Goal: Information Seeking & Learning: Learn about a topic

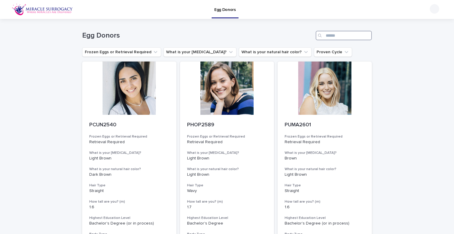
click at [339, 36] on input "Search" at bounding box center [344, 35] width 56 height 9
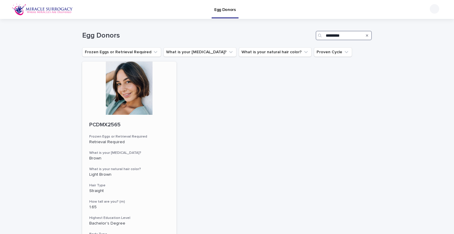
type input "*********"
click at [97, 122] on p "PCDMX2565" at bounding box center [129, 125] width 80 height 7
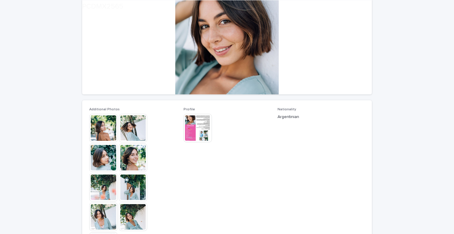
scroll to position [89, 0]
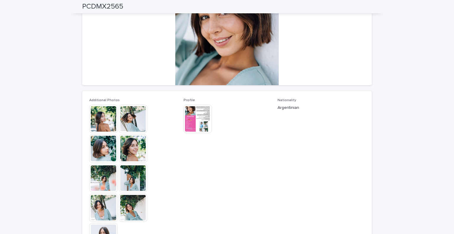
click at [128, 118] on img at bounding box center [133, 119] width 28 height 28
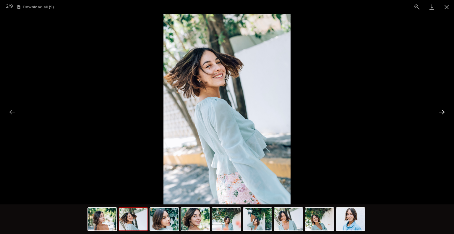
click at [442, 110] on button "Next slide" at bounding box center [442, 112] width 12 height 12
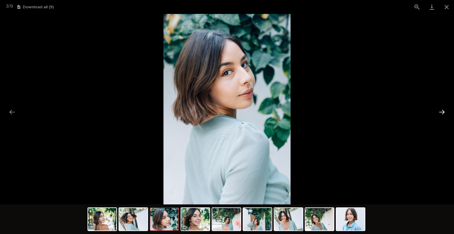
click at [442, 112] on button "Next slide" at bounding box center [442, 112] width 12 height 12
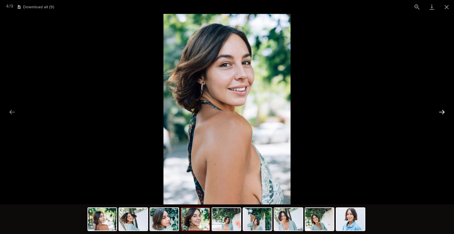
click at [442, 112] on button "Next slide" at bounding box center [442, 112] width 12 height 12
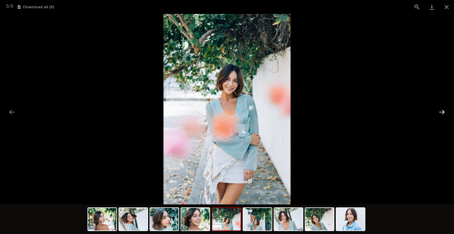
click at [442, 112] on button "Next slide" at bounding box center [442, 112] width 12 height 12
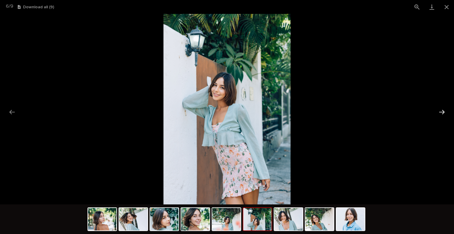
click at [442, 112] on button "Next slide" at bounding box center [442, 112] width 12 height 12
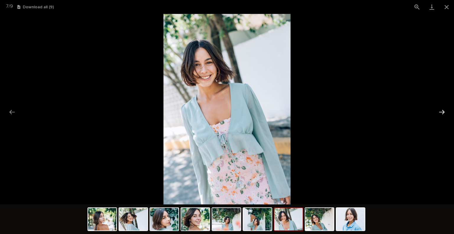
click at [442, 112] on button "Next slide" at bounding box center [442, 112] width 12 height 12
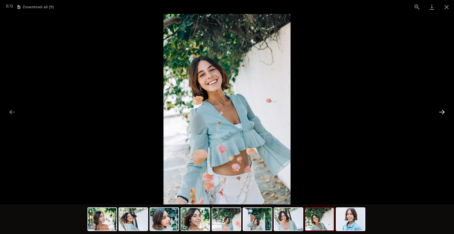
click at [442, 112] on button "Next slide" at bounding box center [442, 112] width 12 height 12
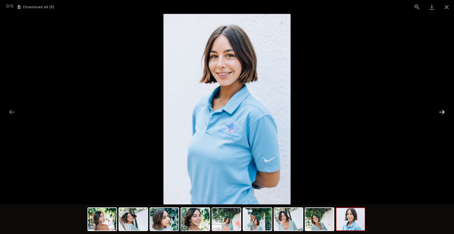
click at [442, 112] on button "Next slide" at bounding box center [442, 112] width 12 height 12
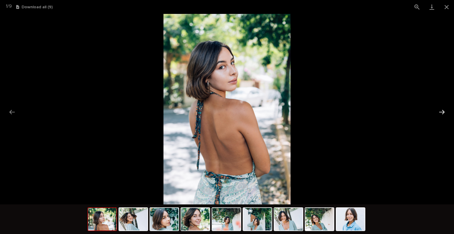
click at [442, 112] on button "Next slide" at bounding box center [442, 112] width 12 height 12
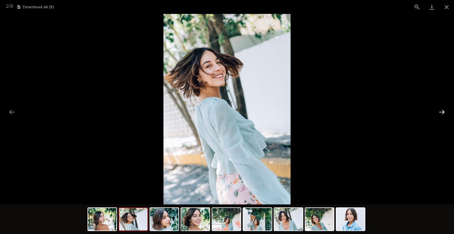
click at [442, 112] on button "Next slide" at bounding box center [442, 112] width 12 height 12
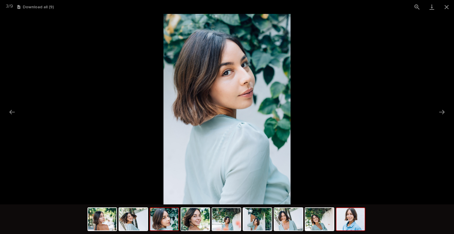
click at [346, 221] on img at bounding box center [350, 219] width 28 height 22
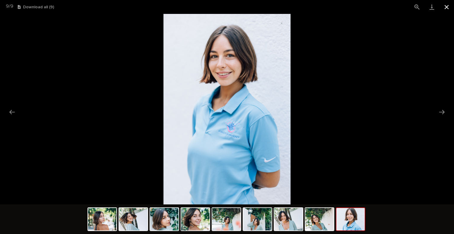
click at [446, 6] on button "Close gallery" at bounding box center [446, 7] width 15 height 14
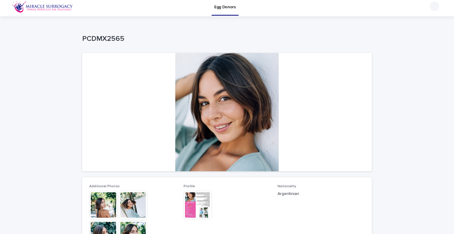
scroll to position [0, 0]
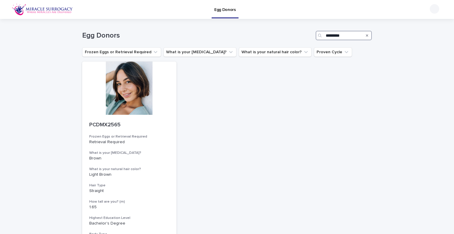
click at [355, 35] on input "*********" at bounding box center [344, 35] width 56 height 9
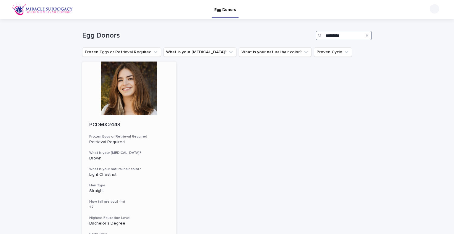
type input "*********"
click at [103, 122] on p "PCDMX2443" at bounding box center [129, 125] width 80 height 7
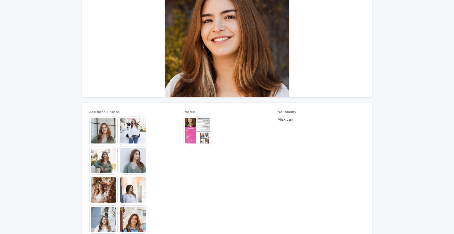
scroll to position [89, 0]
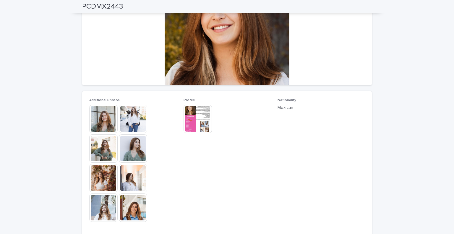
click at [126, 118] on img at bounding box center [133, 119] width 28 height 28
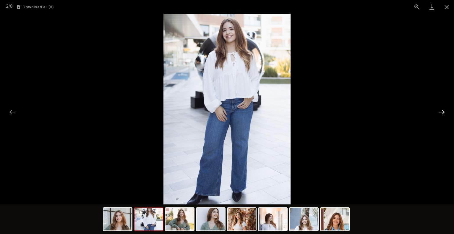
click at [443, 112] on button "Next slide" at bounding box center [442, 112] width 12 height 12
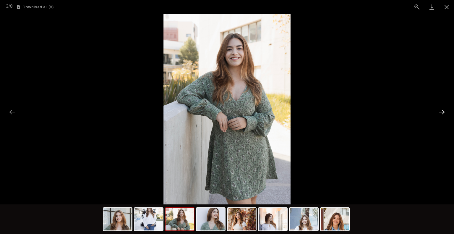
click at [444, 112] on button "Next slide" at bounding box center [442, 112] width 12 height 12
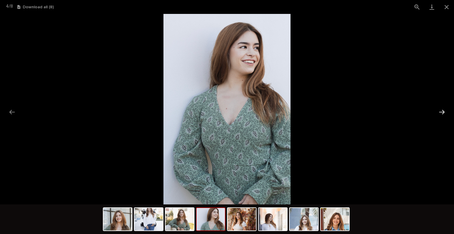
click at [444, 112] on button "Next slide" at bounding box center [442, 112] width 12 height 12
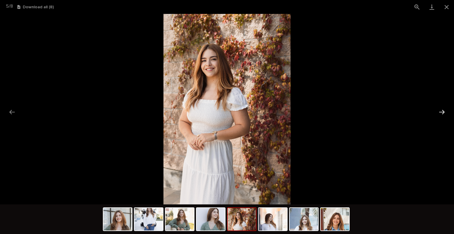
click at [444, 112] on button "Next slide" at bounding box center [442, 112] width 12 height 12
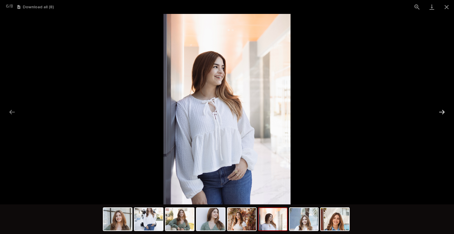
click at [444, 112] on button "Next slide" at bounding box center [442, 112] width 12 height 12
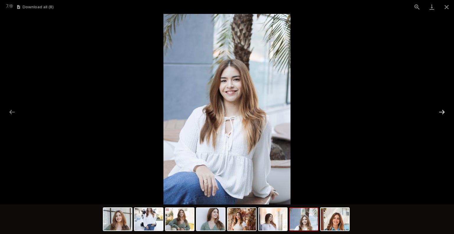
click at [444, 112] on button "Next slide" at bounding box center [442, 112] width 12 height 12
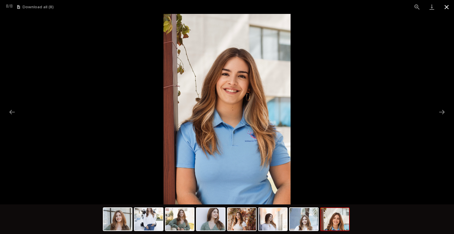
click at [447, 7] on button "Close gallery" at bounding box center [446, 7] width 15 height 14
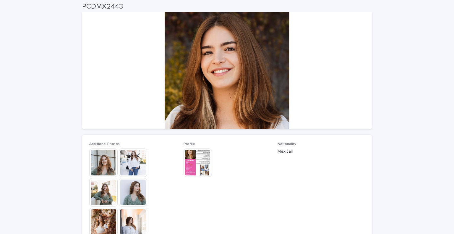
scroll to position [0, 0]
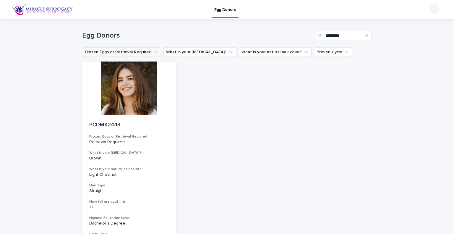
click at [104, 49] on button "Frozen Eggs or Retrieval Required" at bounding box center [121, 51] width 79 height 9
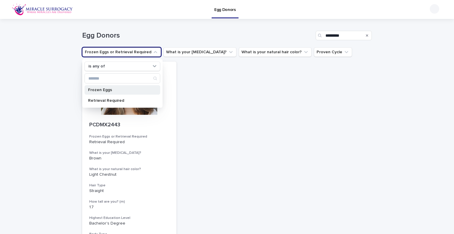
click at [106, 92] on div "Frozen Eggs" at bounding box center [123, 89] width 76 height 9
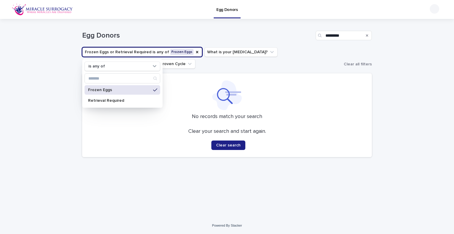
click at [106, 136] on div "Clear your search and start again. Clear search" at bounding box center [226, 139] width 275 height 22
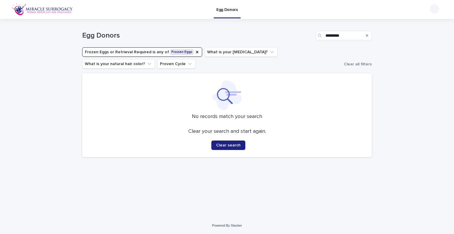
click at [367, 34] on icon "Search" at bounding box center [367, 36] width 2 height 4
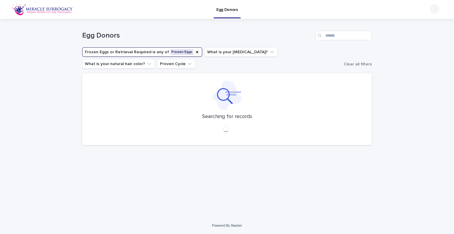
click at [422, 54] on div "Loading... Saving… Loading... Saving… Egg Donors Frozen Eggs or Retrieval Requi…" at bounding box center [227, 118] width 454 height 198
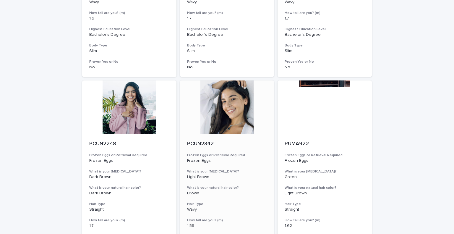
scroll to position [207, 0]
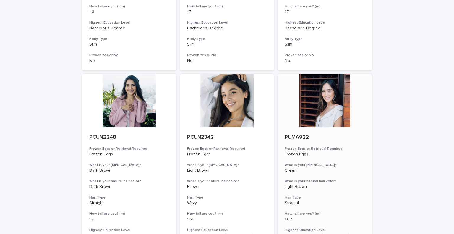
click at [297, 139] on p "PUMA922" at bounding box center [325, 137] width 80 height 7
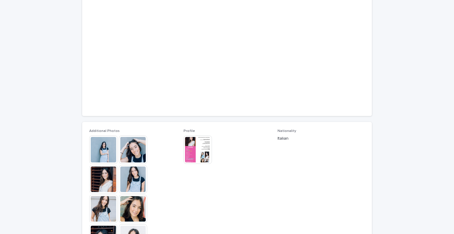
scroll to position [59, 0]
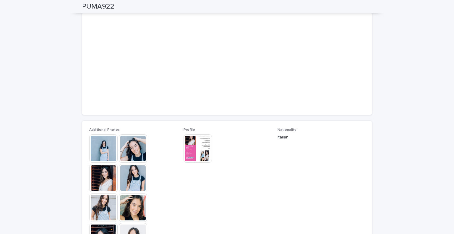
click at [102, 148] on img at bounding box center [103, 148] width 28 height 28
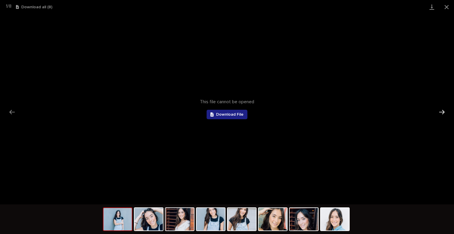
click at [441, 114] on button "Next slide" at bounding box center [442, 112] width 12 height 12
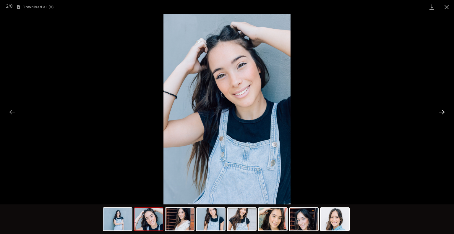
click at [441, 112] on button "Next slide" at bounding box center [442, 112] width 12 height 12
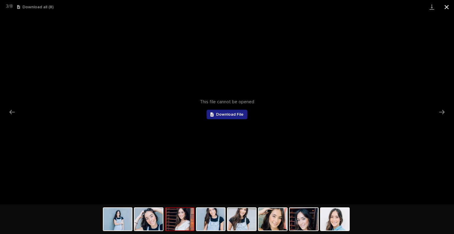
click at [447, 5] on button "Close gallery" at bounding box center [446, 7] width 15 height 14
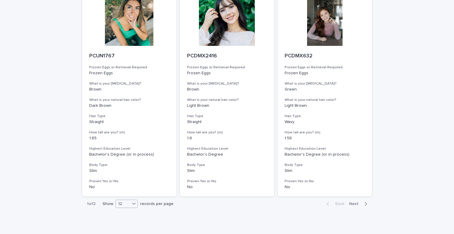
scroll to position [726, 0]
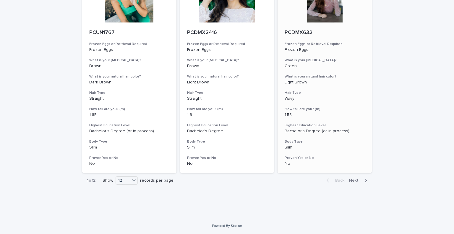
click at [294, 30] on p "PCDMX632" at bounding box center [325, 33] width 80 height 7
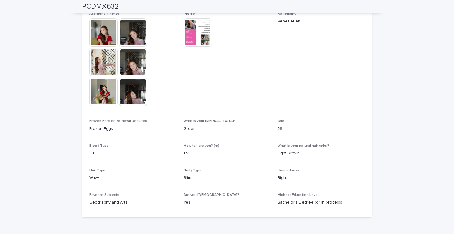
scroll to position [121, 0]
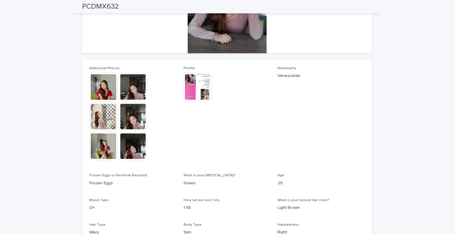
click at [107, 88] on img at bounding box center [103, 87] width 28 height 28
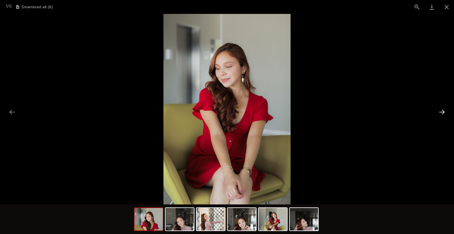
click at [439, 109] on button "Next slide" at bounding box center [442, 112] width 12 height 12
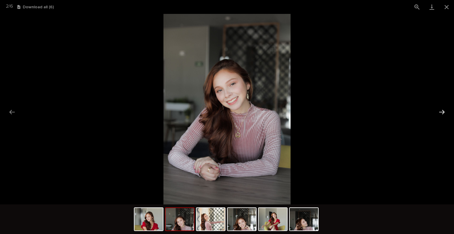
click at [438, 112] on button "Next slide" at bounding box center [442, 112] width 12 height 12
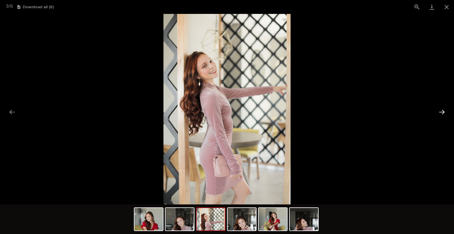
click at [438, 112] on button "Next slide" at bounding box center [442, 112] width 12 height 12
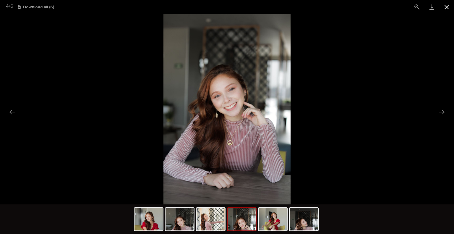
click at [449, 5] on button "Close gallery" at bounding box center [446, 7] width 15 height 14
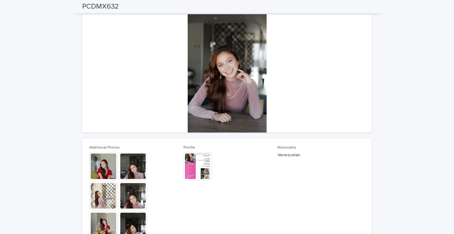
scroll to position [0, 0]
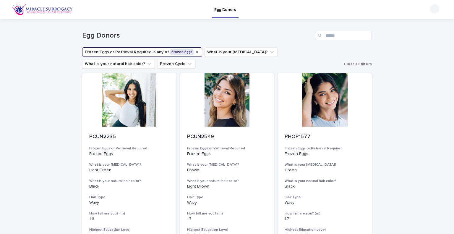
click at [195, 53] on icon "Frozen Eggs or Retrieval Required" at bounding box center [197, 52] width 5 height 5
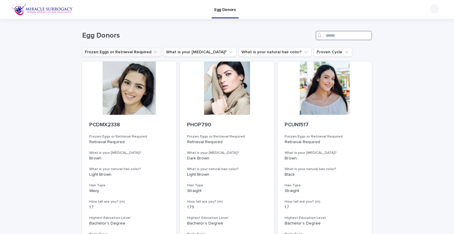
click at [332, 33] on input "Search" at bounding box center [344, 35] width 56 height 9
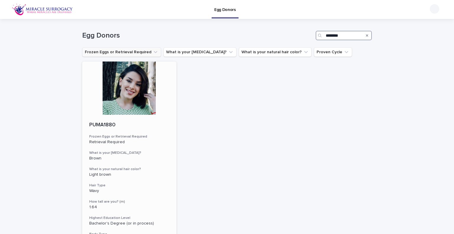
type input "********"
click at [103, 124] on p "PUMA1880" at bounding box center [129, 125] width 80 height 7
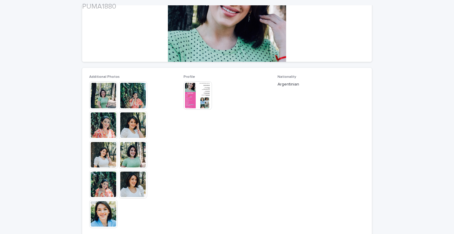
scroll to position [118, 0]
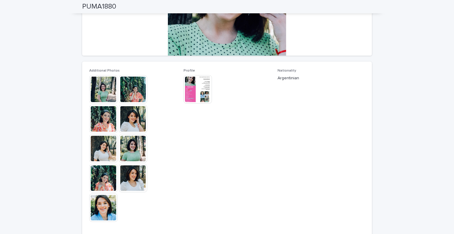
click at [108, 95] on img at bounding box center [103, 89] width 28 height 28
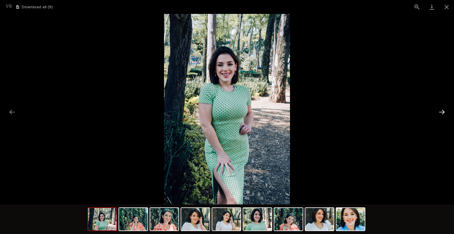
click at [445, 112] on button "Next slide" at bounding box center [442, 112] width 12 height 12
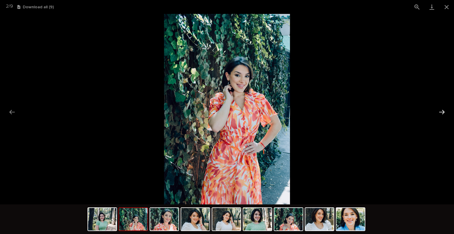
click at [443, 113] on button "Next slide" at bounding box center [442, 112] width 12 height 12
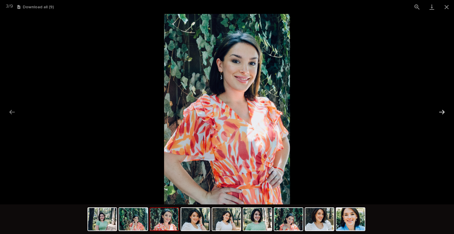
click at [443, 113] on button "Next slide" at bounding box center [442, 112] width 12 height 12
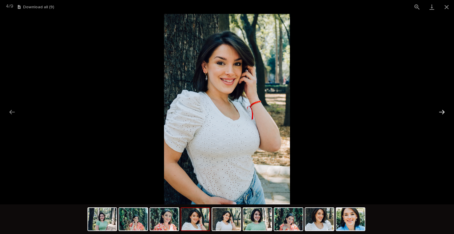
click at [443, 113] on button "Next slide" at bounding box center [442, 112] width 12 height 12
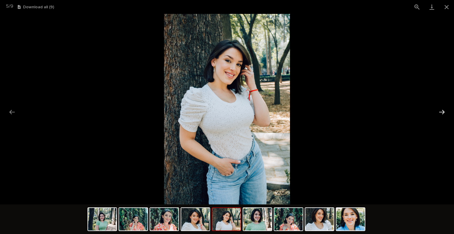
click at [443, 113] on button "Next slide" at bounding box center [442, 112] width 12 height 12
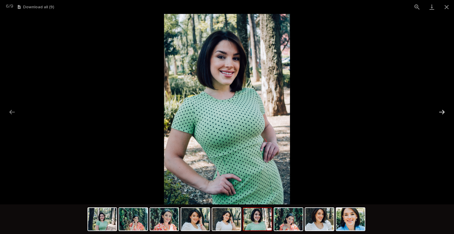
click at [443, 113] on button "Next slide" at bounding box center [442, 112] width 12 height 12
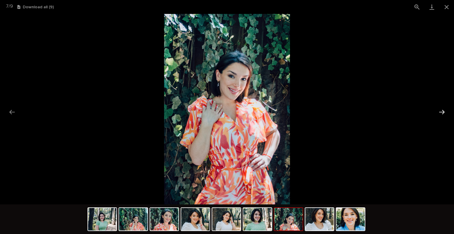
click at [443, 113] on button "Next slide" at bounding box center [442, 112] width 12 height 12
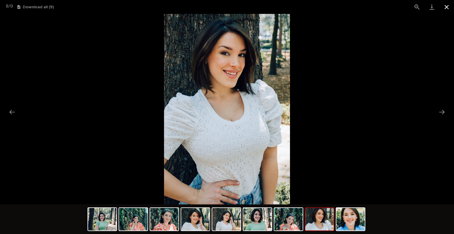
click at [446, 3] on button "Close gallery" at bounding box center [446, 7] width 15 height 14
